Goal: Information Seeking & Learning: Understand process/instructions

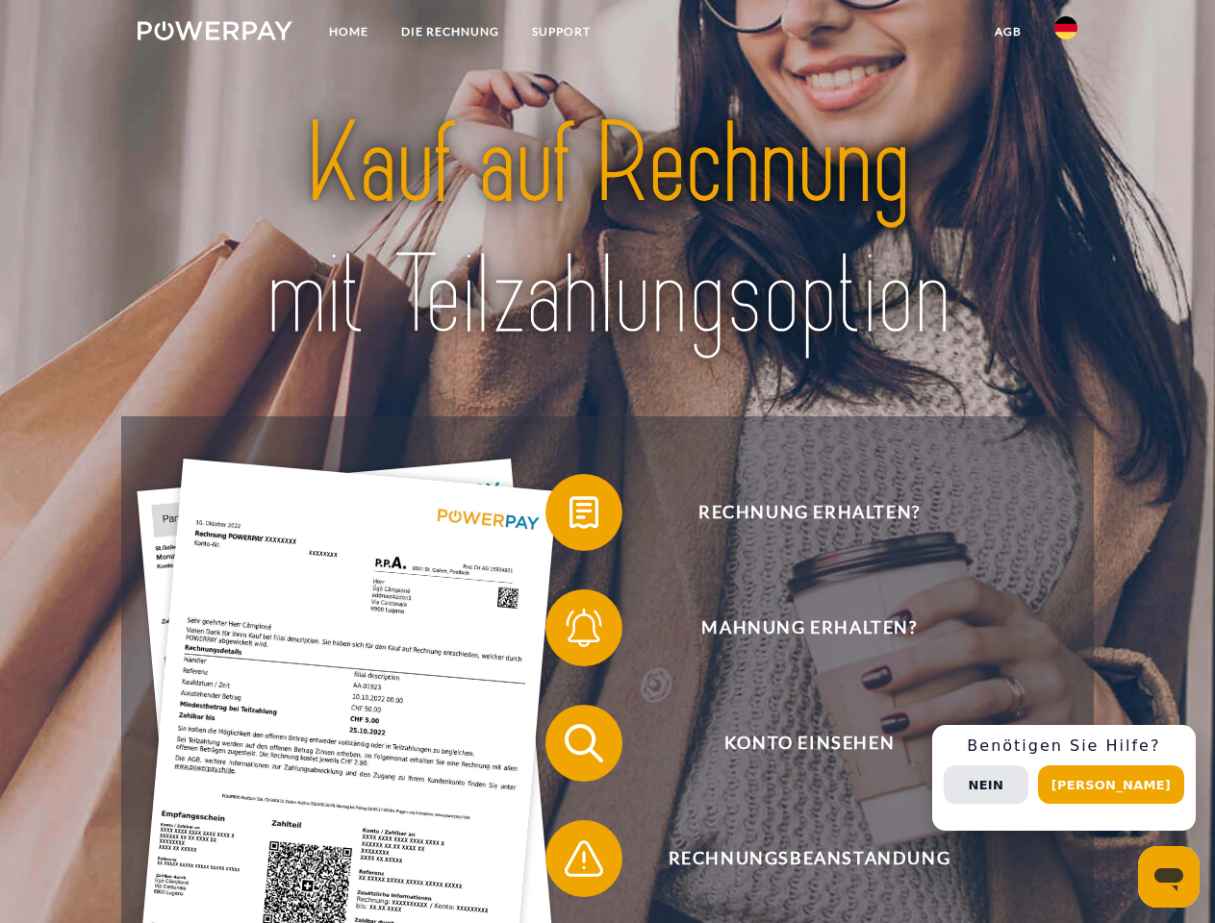
click at [215, 34] on img at bounding box center [215, 30] width 155 height 19
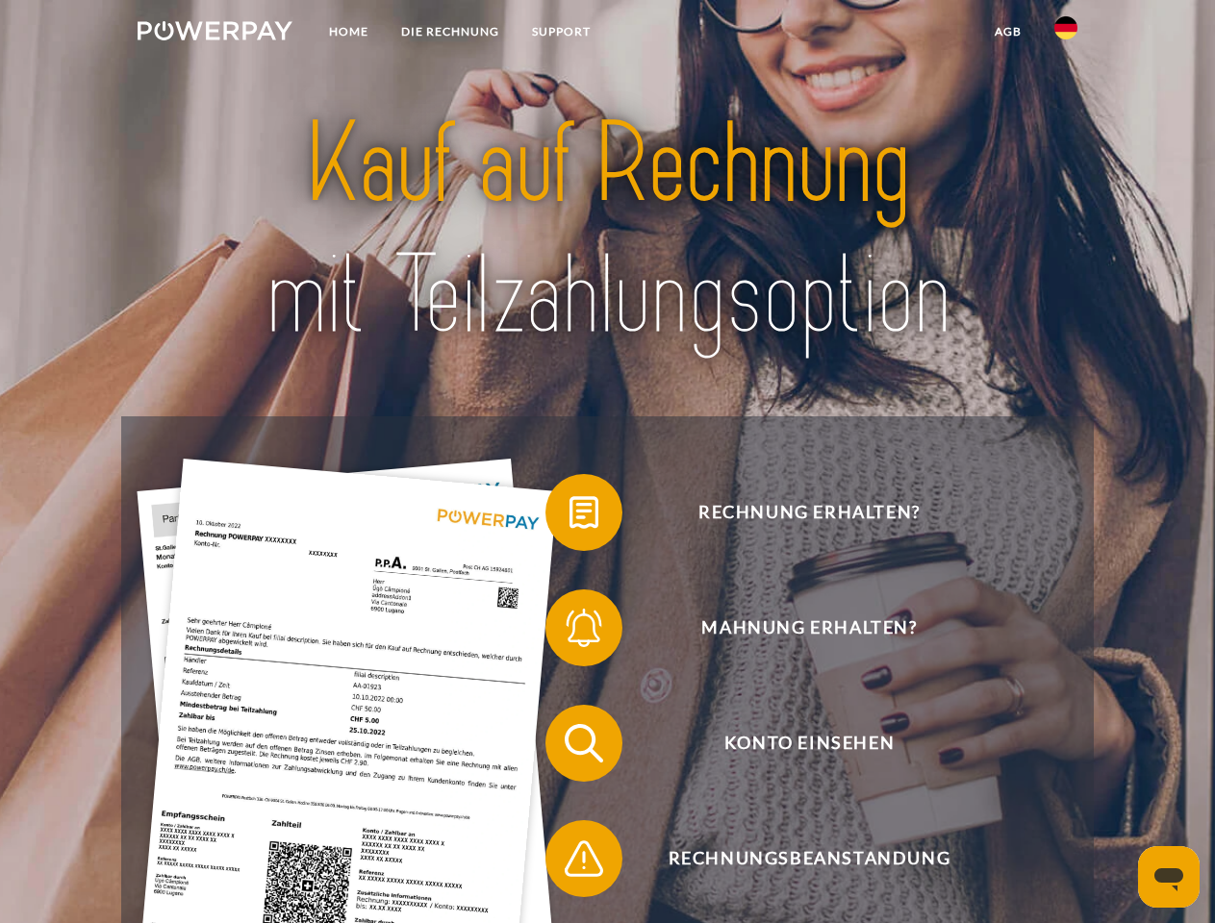
click at [1066, 34] on img at bounding box center [1065, 27] width 23 height 23
click at [1007, 32] on link "agb" at bounding box center [1008, 31] width 60 height 35
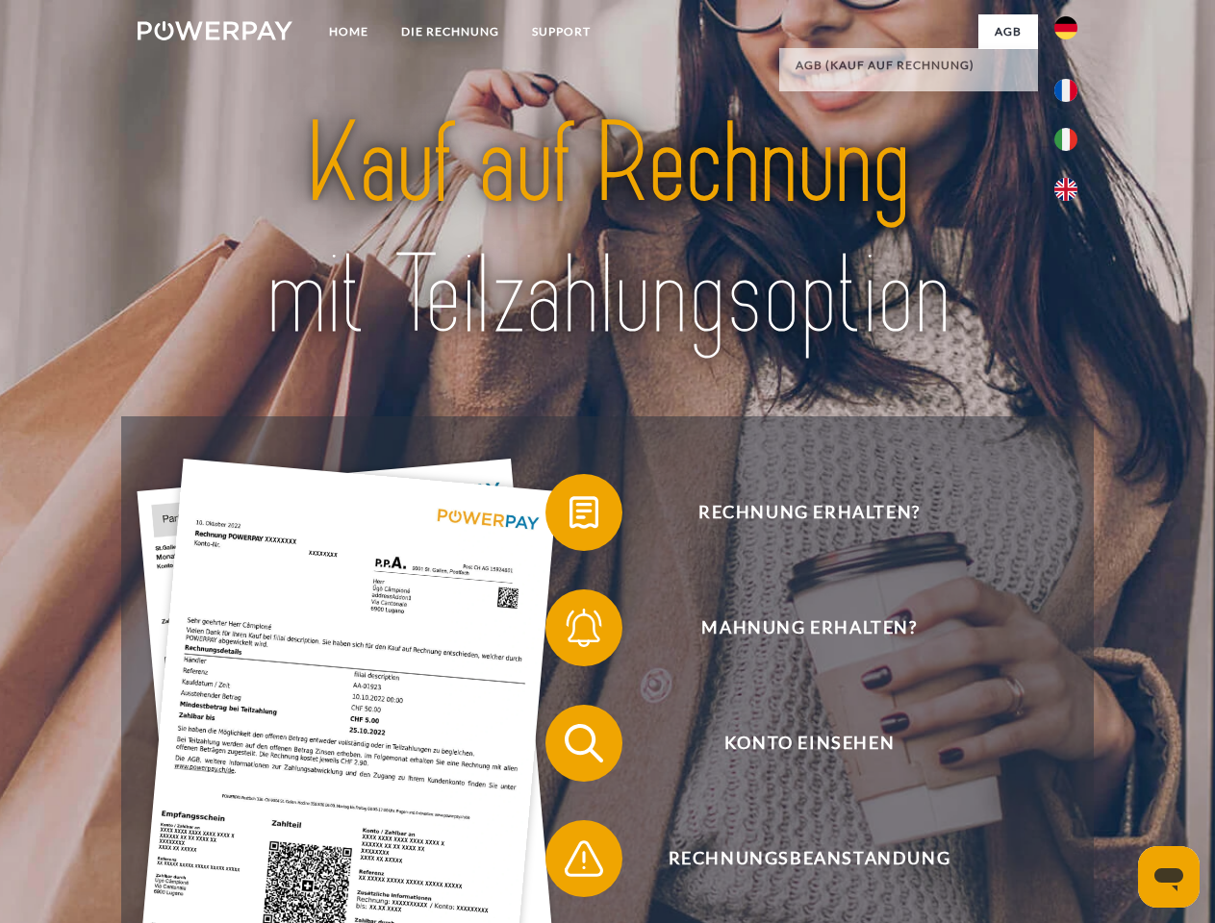
click at [569, 517] on span at bounding box center [555, 513] width 96 height 96
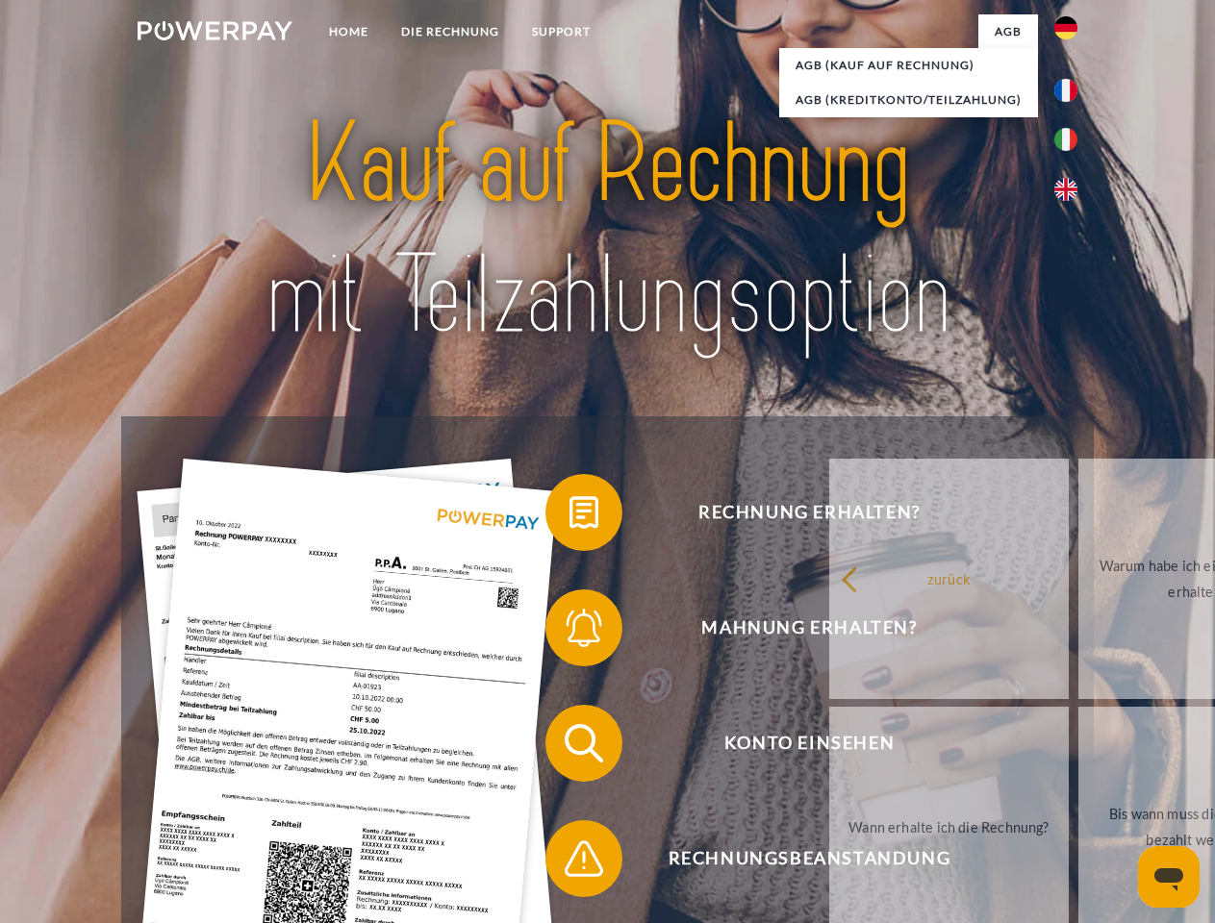
click at [569, 632] on span at bounding box center [555, 628] width 96 height 96
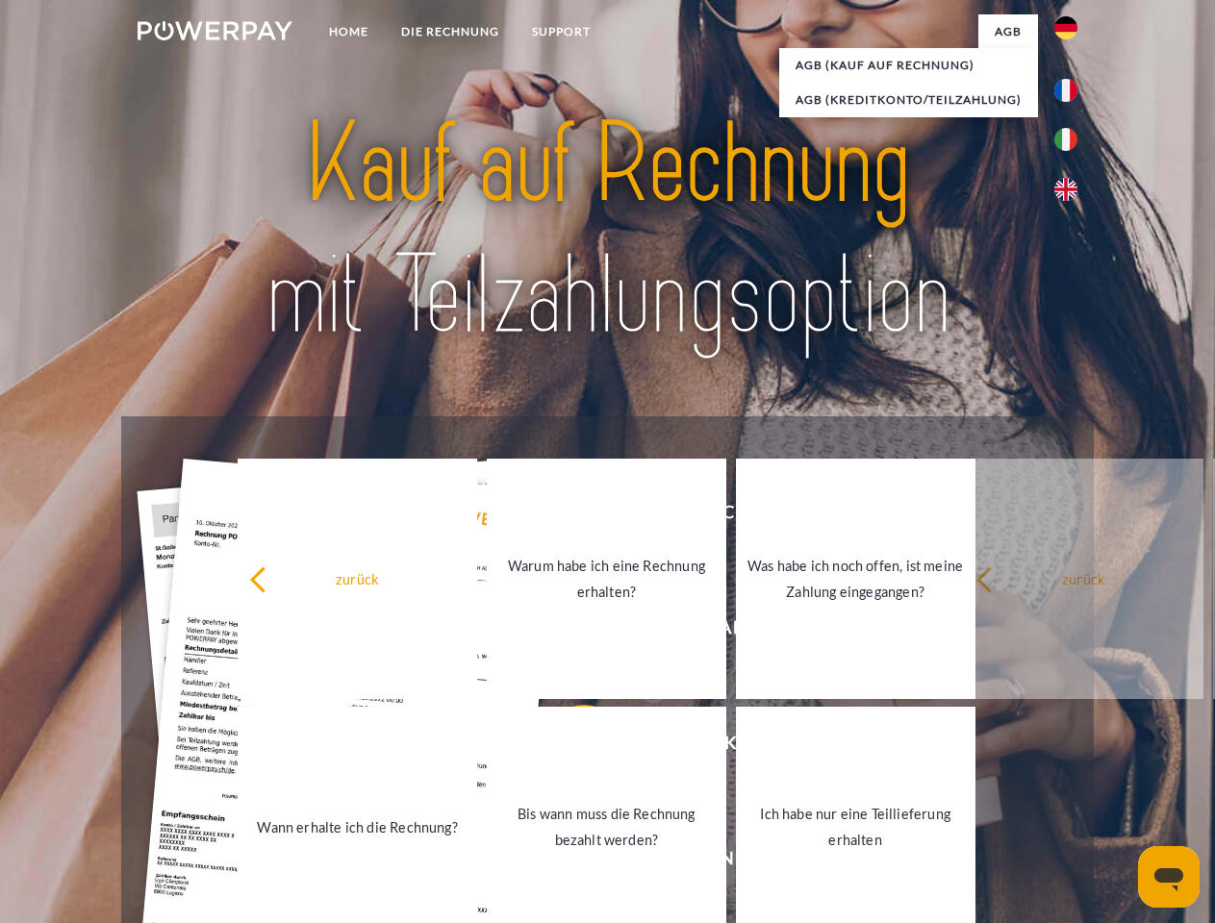
click at [569, 747] on link "Bis wann muss die Rechnung bezahlt werden?" at bounding box center [607, 827] width 240 height 240
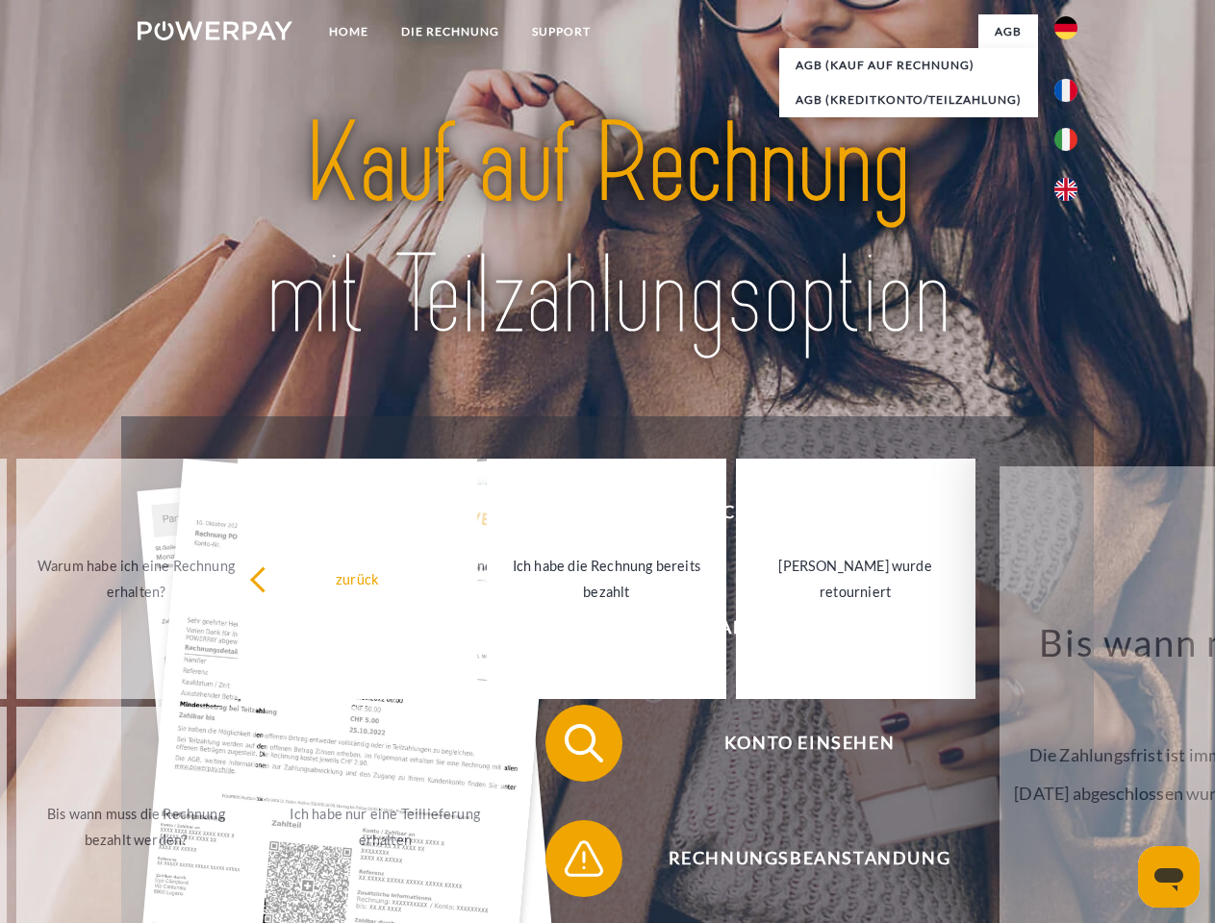
click at [569, 863] on span at bounding box center [555, 859] width 96 height 96
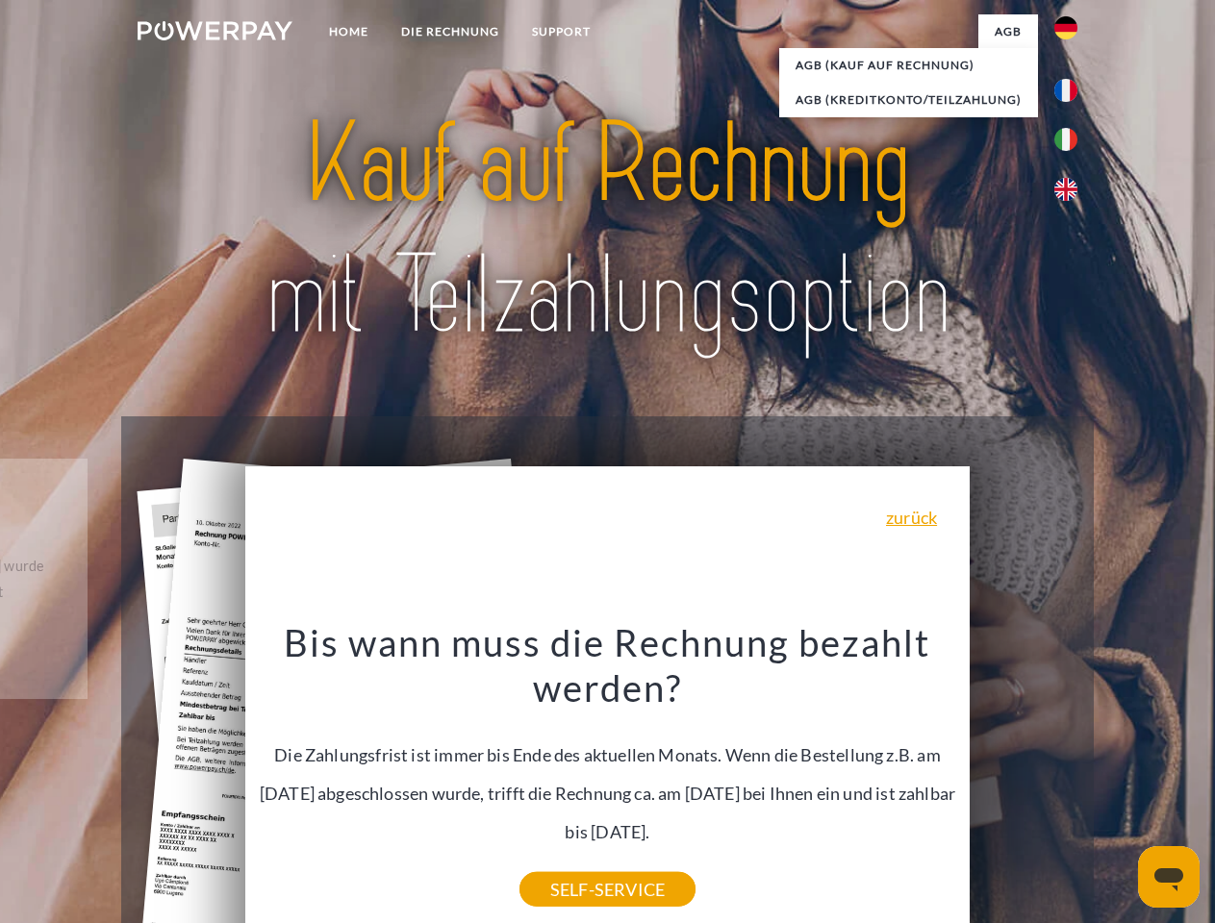
click at [1071, 778] on div "Rechnung erhalten? Mahnung erhalten? Konto einsehen" at bounding box center [607, 802] width 972 height 770
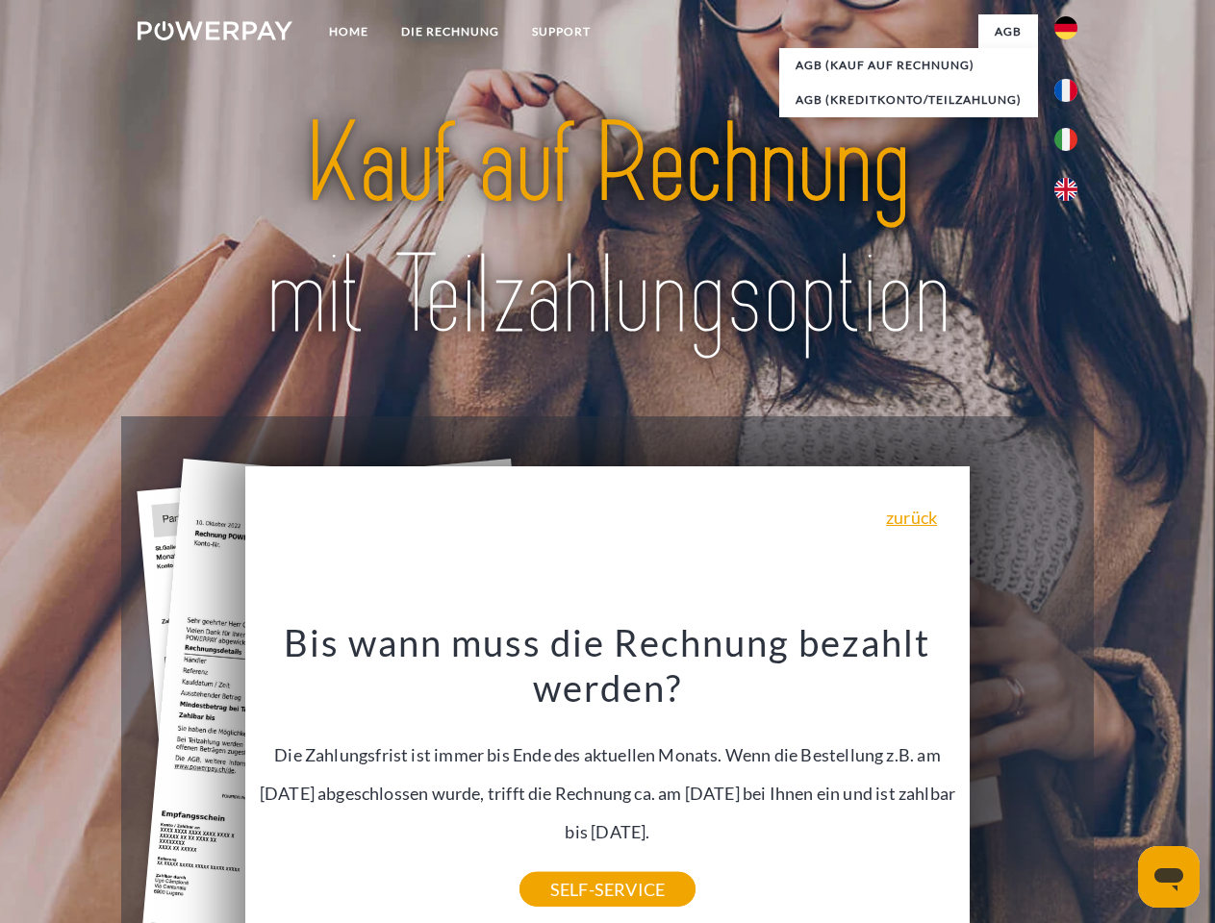
click at [1024, 782] on span "Konto einsehen" at bounding box center [808, 743] width 471 height 77
click at [1118, 785] on header "Home DIE RECHNUNG SUPPORT" at bounding box center [607, 664] width 1215 height 1328
